Goal: Task Accomplishment & Management: Use online tool/utility

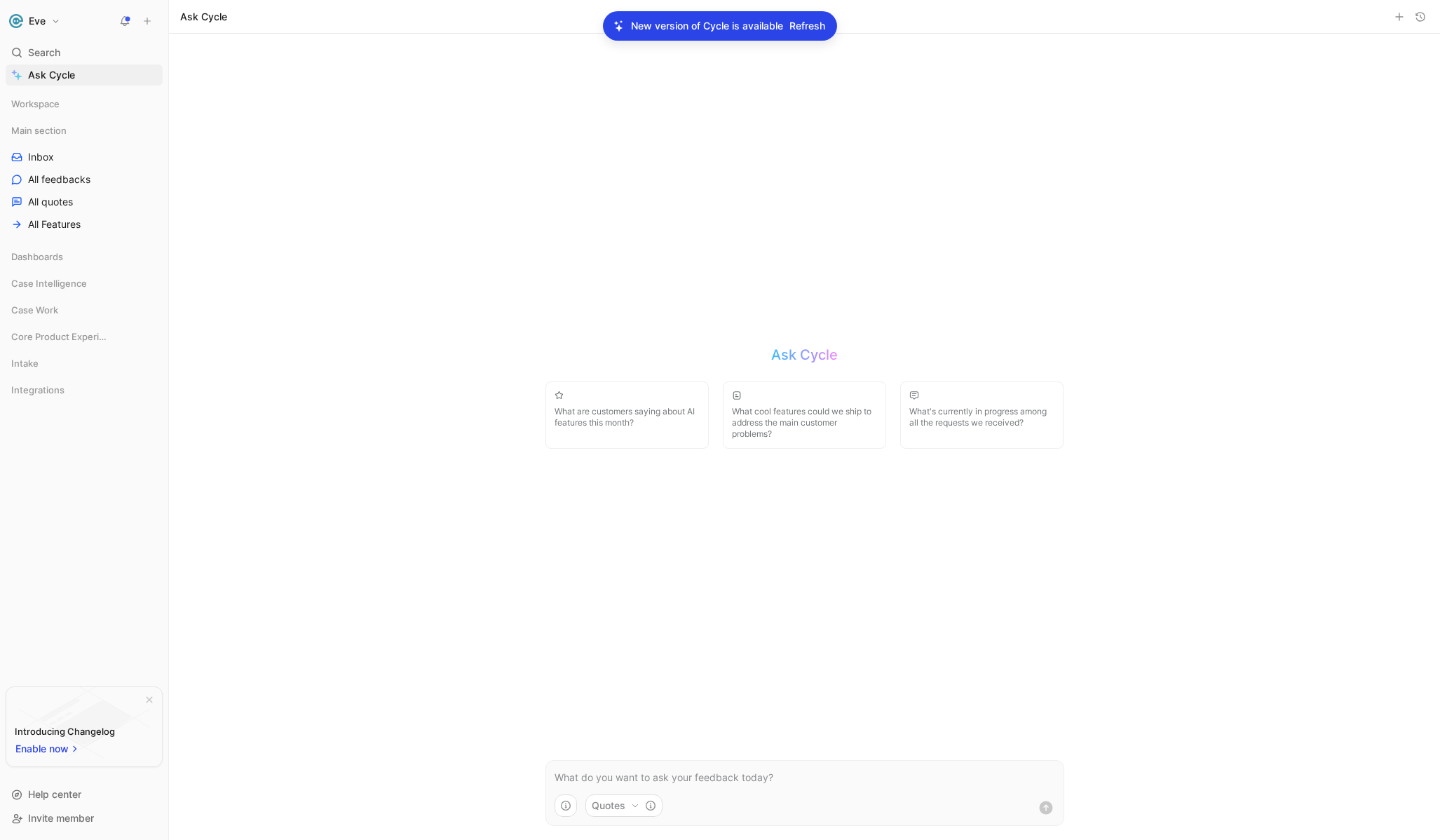
click at [461, 132] on div "Ask Cycle What are customers saying about AI features this month? What cool fea…" at bounding box center [804, 436] width 1271 height 806
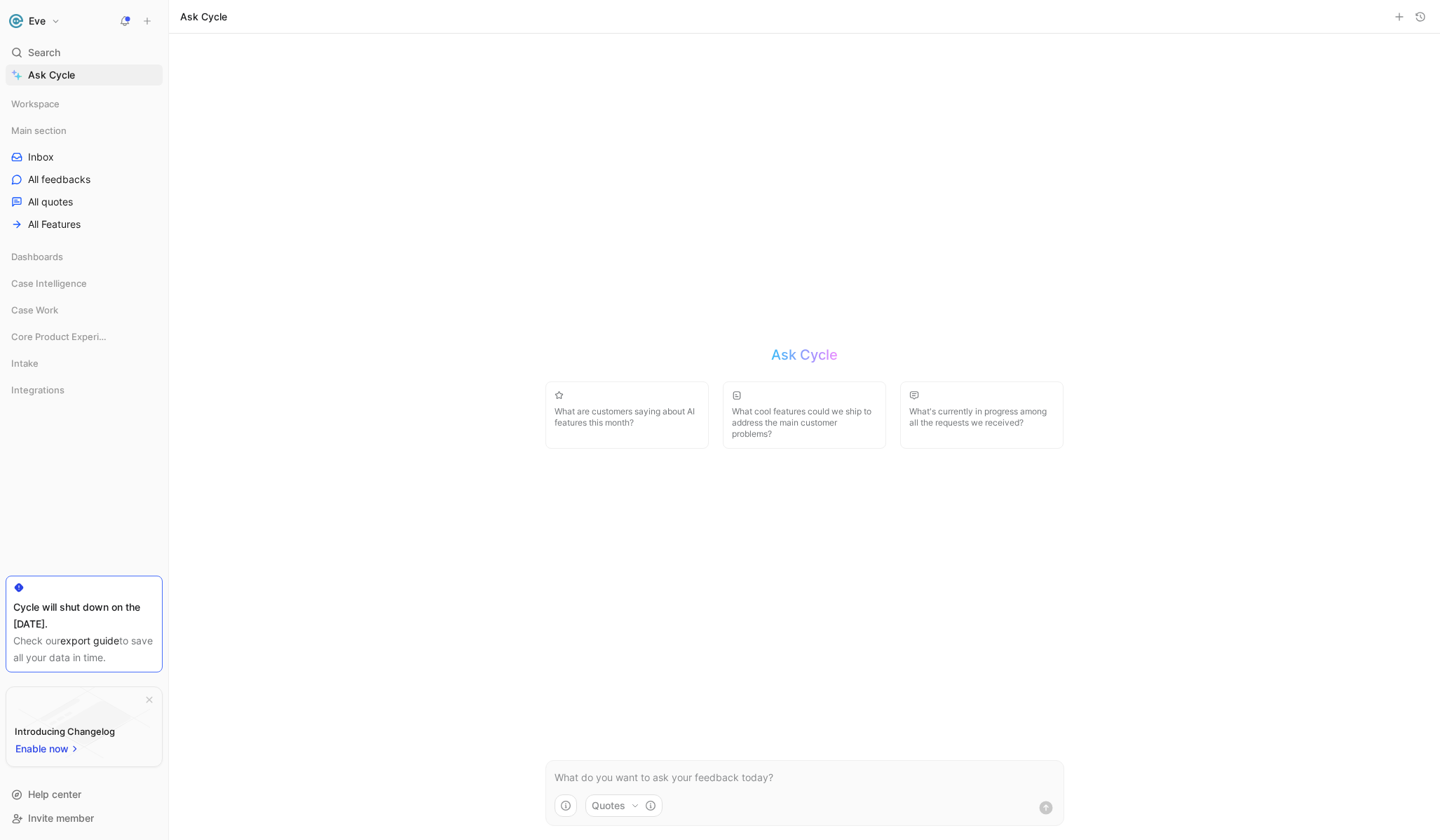
click at [43, 158] on span "Inbox" at bounding box center [41, 157] width 26 height 14
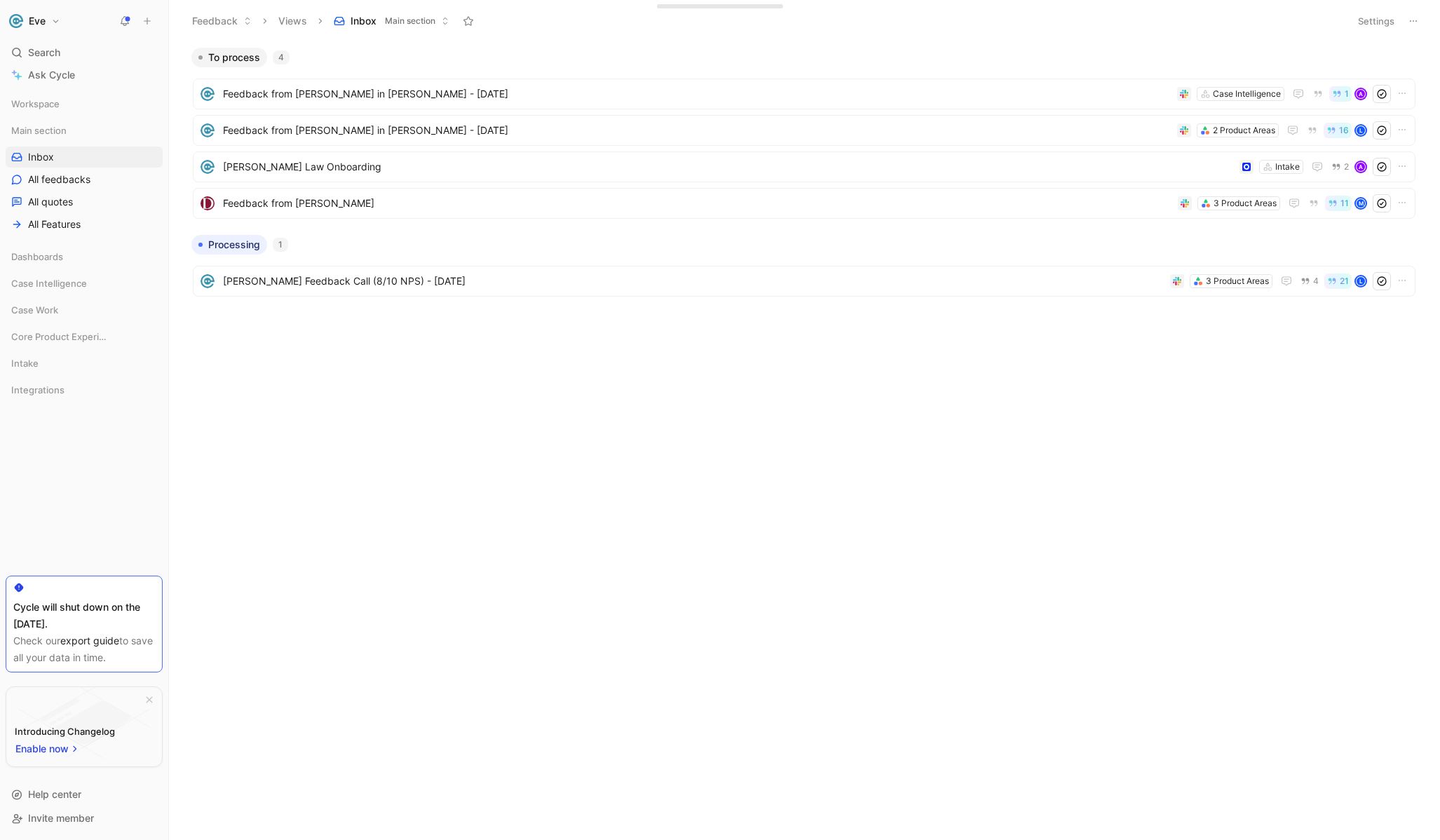
click at [416, 423] on div "To process 4 Feedback from Ayon Bhattacharya in Slack - 9/3/2025 Case Intellige…" at bounding box center [803, 444] width 1251 height 792
